Goal: Find specific page/section: Find specific page/section

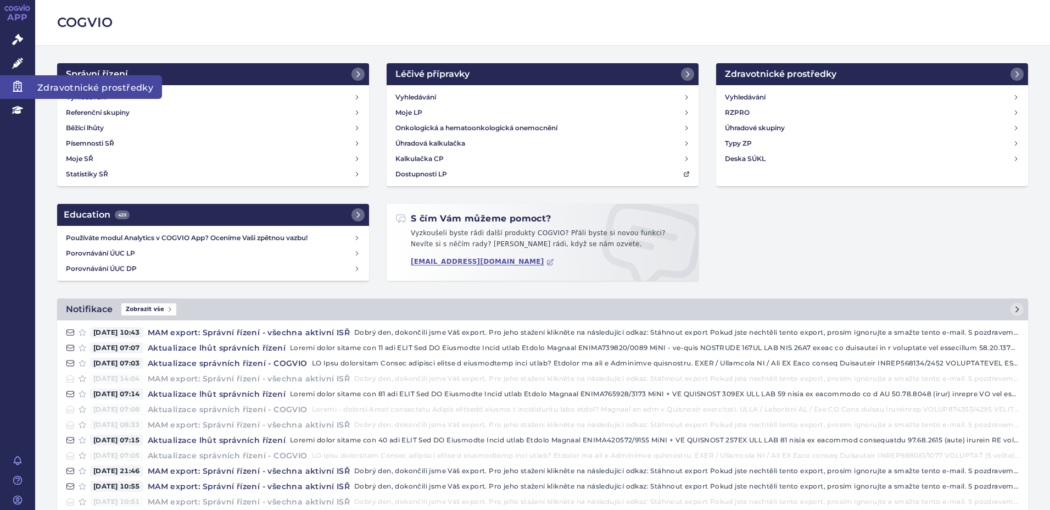
click at [61, 85] on span "Zdravotnické prostředky" at bounding box center [98, 86] width 127 height 23
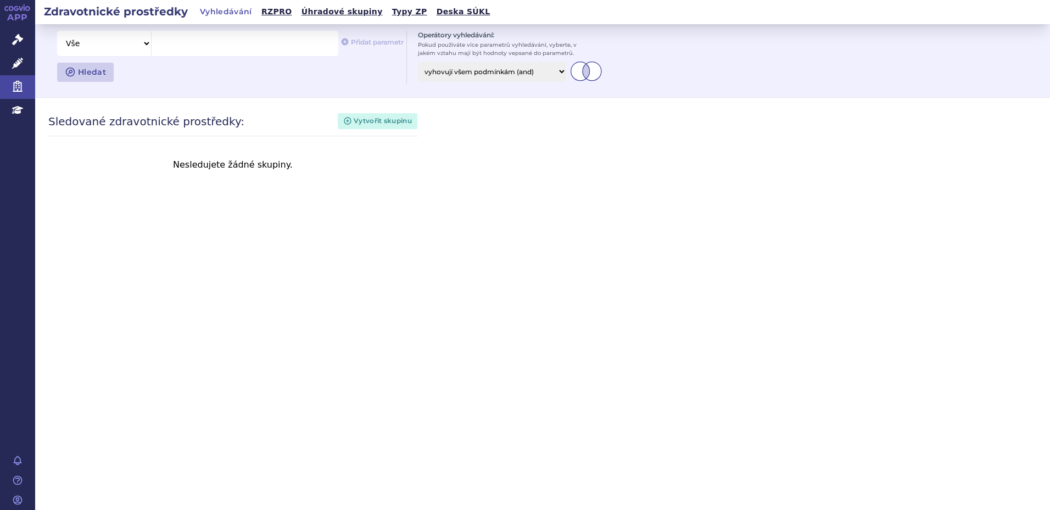
click at [201, 53] on div at bounding box center [245, 43] width 186 height 24
click at [236, 46] on div at bounding box center [245, 43] width 186 height 24
